Goal: Connect with others: Connect with others

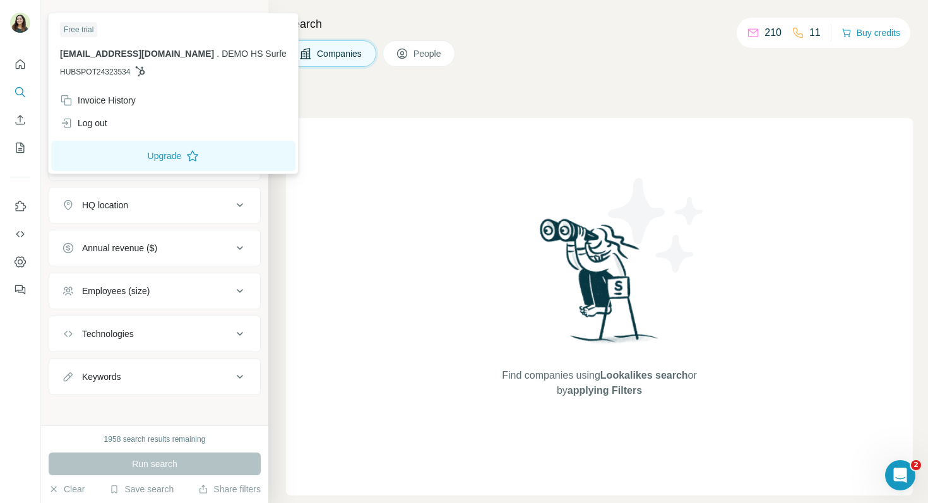
click at [9, 11] on div at bounding box center [22, 25] width 37 height 42
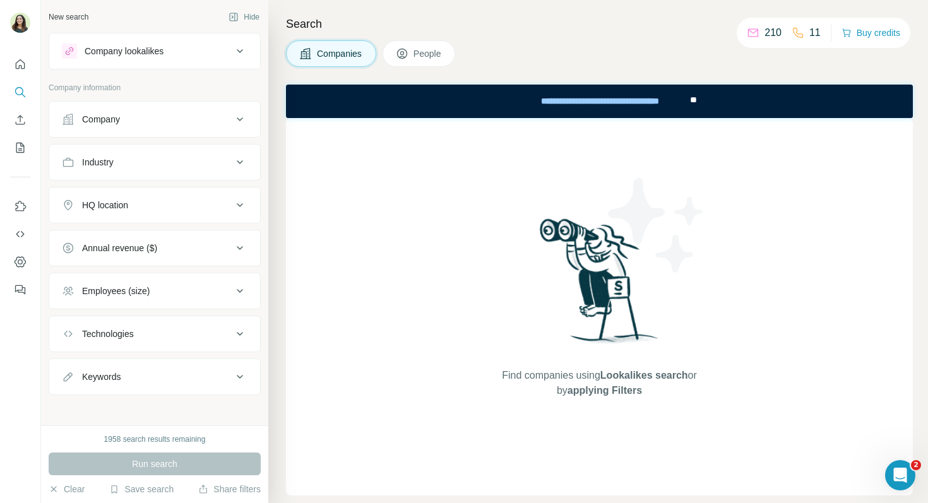
click at [19, 26] on img at bounding box center [20, 23] width 20 height 20
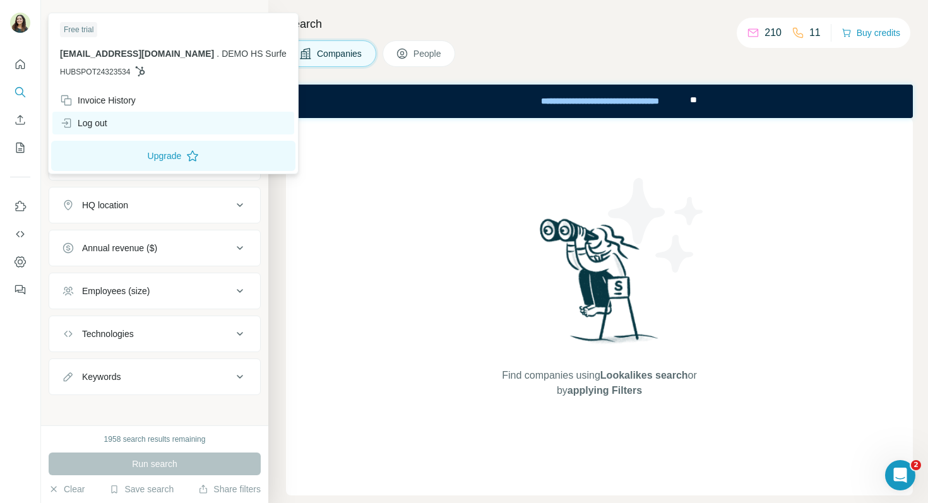
click at [114, 123] on div "Log out" at bounding box center [173, 123] width 242 height 23
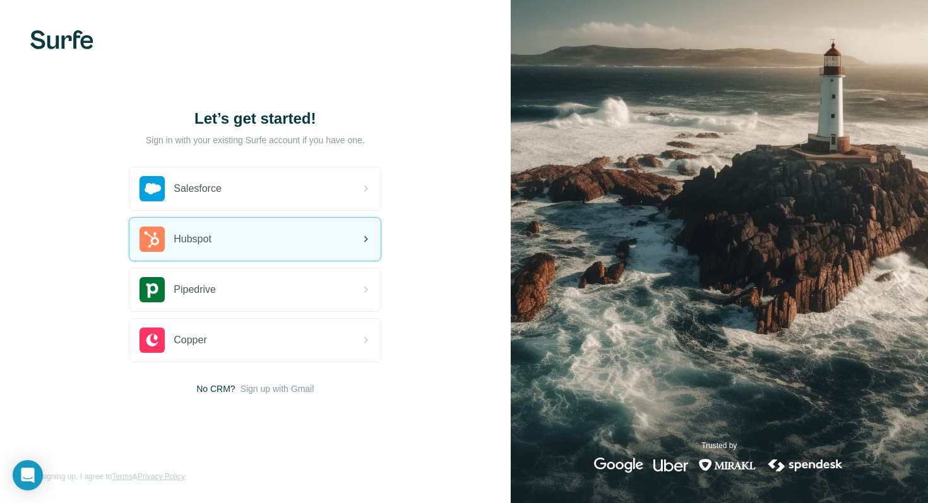
click at [237, 251] on div "Hubspot" at bounding box center [254, 239] width 251 height 43
